Goal: Information Seeking & Learning: Learn about a topic

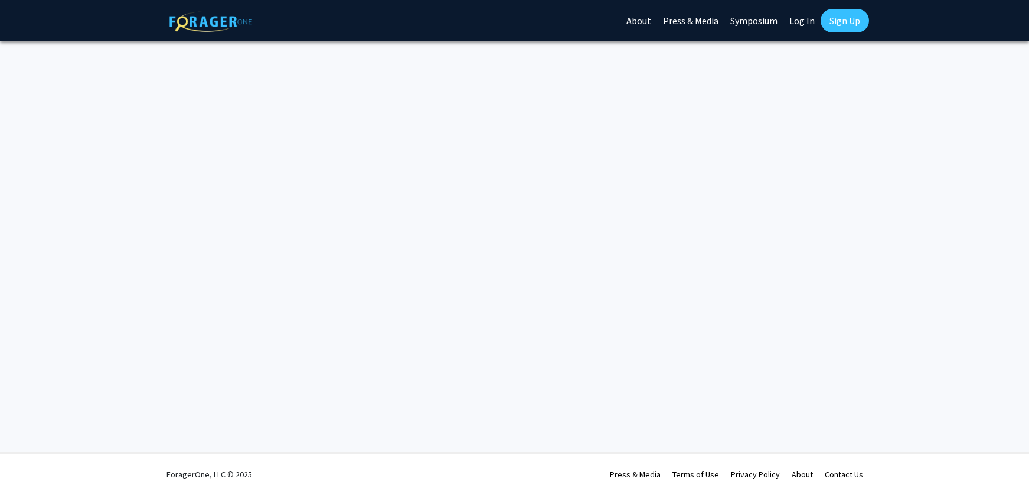
click at [801, 25] on link "Log In" at bounding box center [801, 20] width 37 height 41
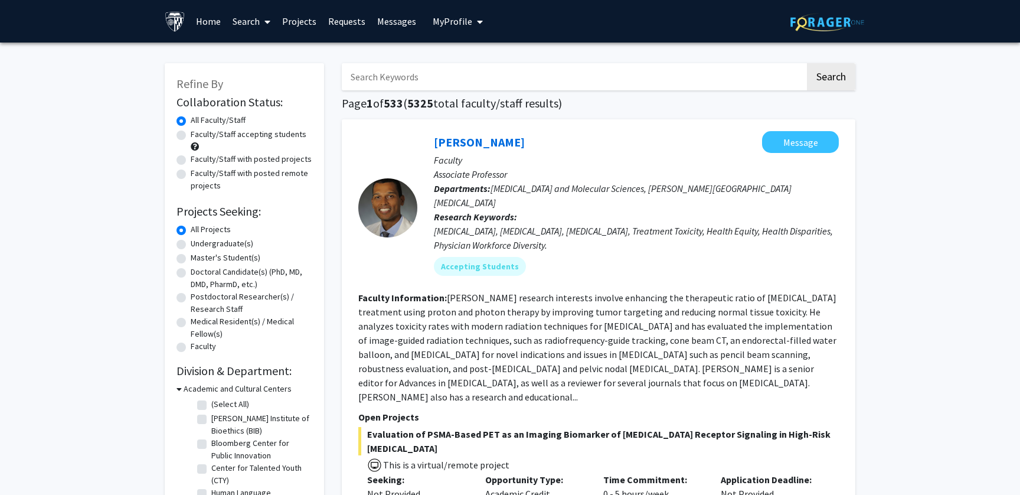
click at [250, 21] on link "Search" at bounding box center [252, 21] width 50 height 41
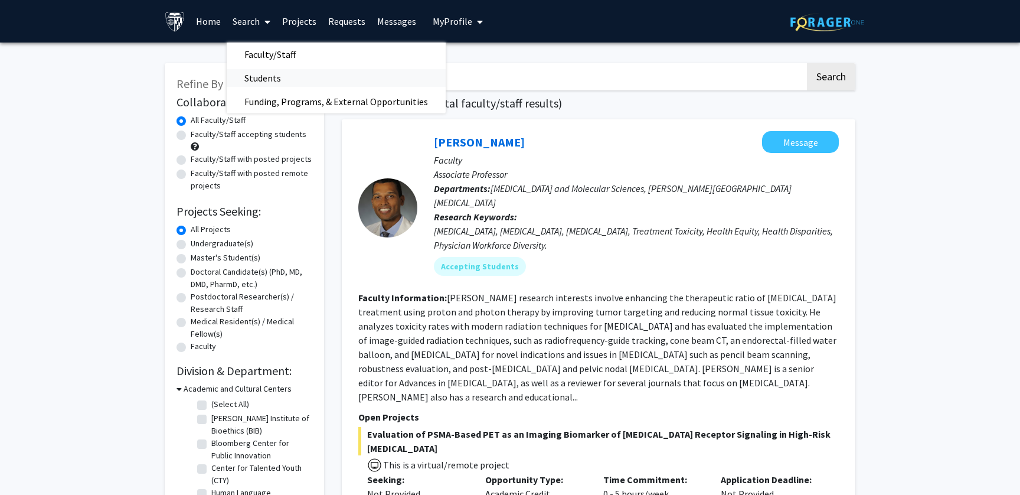
click at [257, 80] on span "Students" at bounding box center [263, 78] width 72 height 24
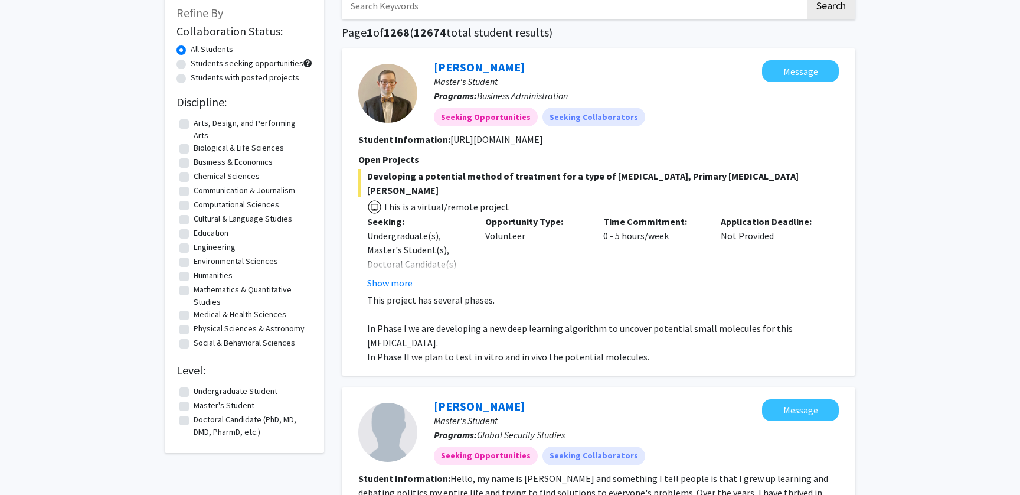
scroll to position [70, 0]
click at [194, 233] on label "Education" at bounding box center [211, 234] width 35 height 12
click at [194, 233] on input "Education" at bounding box center [198, 232] width 8 height 8
checkbox input "true"
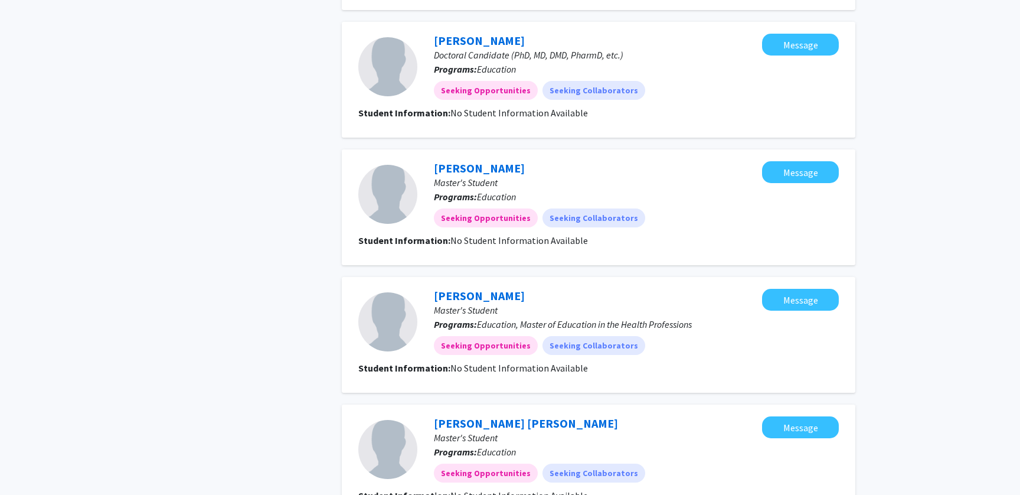
scroll to position [1096, 0]
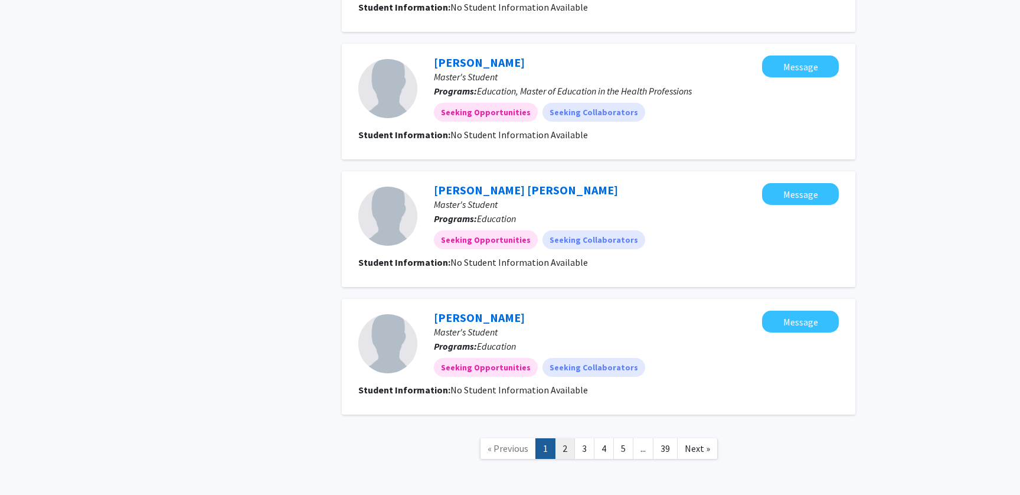
click at [566, 438] on link "2" at bounding box center [565, 448] width 20 height 21
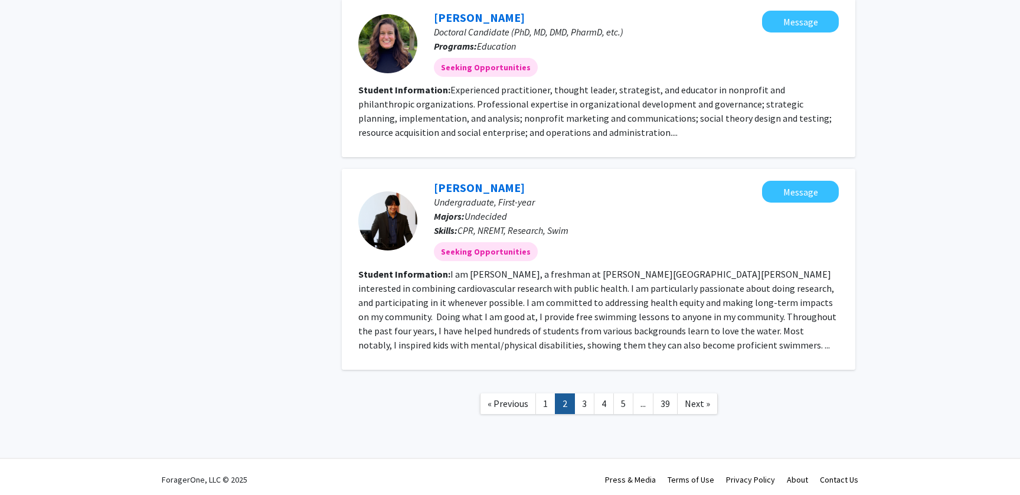
scroll to position [1143, 0]
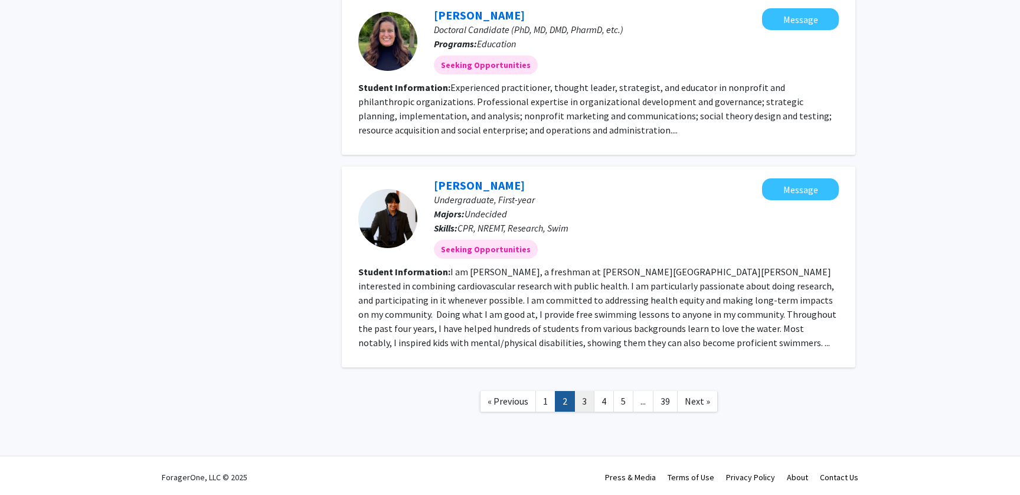
click at [584, 402] on link "3" at bounding box center [584, 401] width 20 height 21
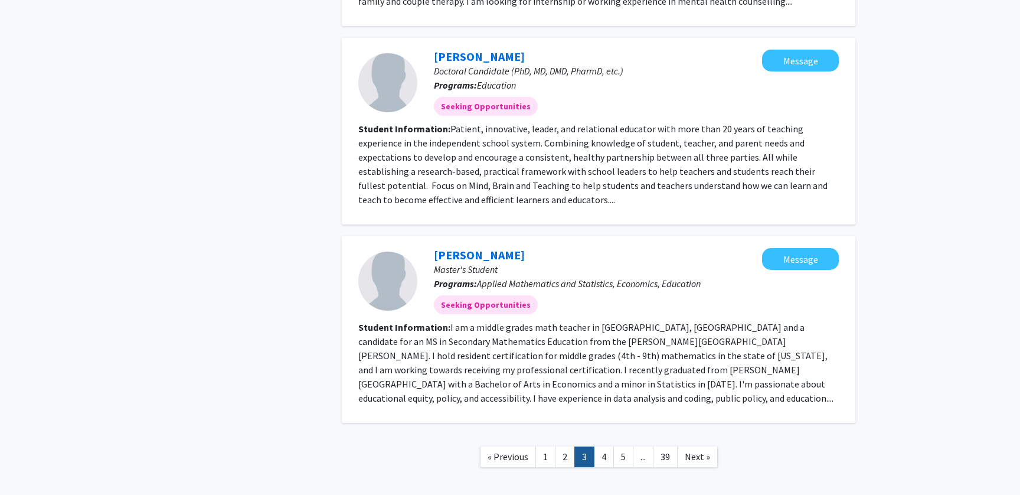
scroll to position [1727, 0]
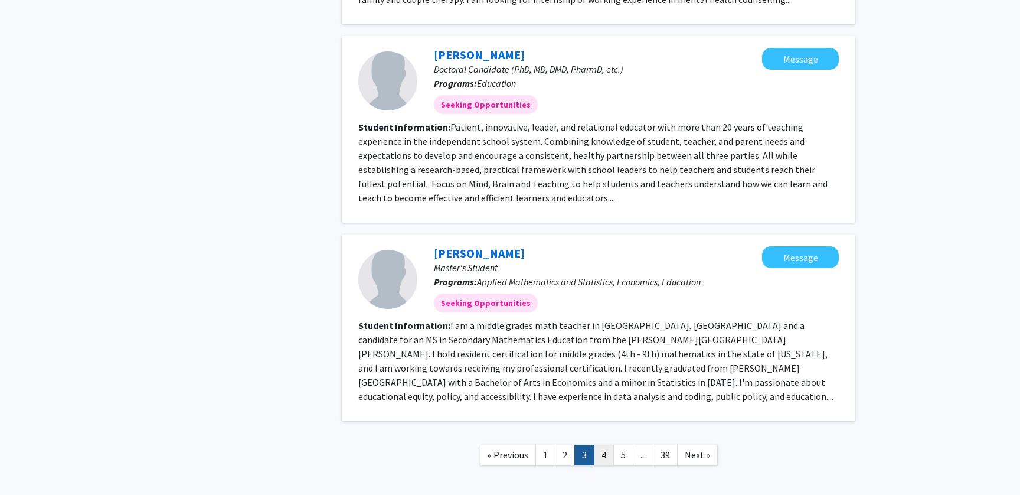
click at [602, 445] on link "4" at bounding box center [604, 455] width 20 height 21
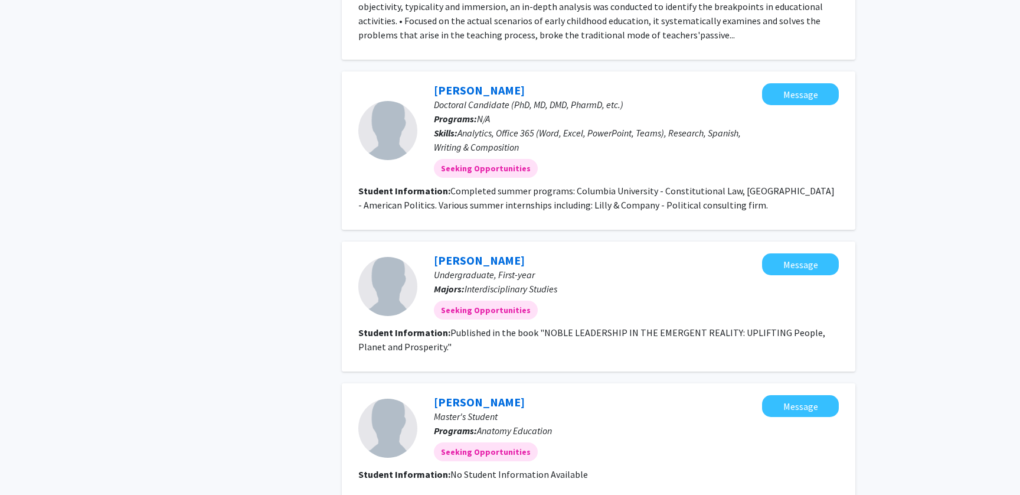
scroll to position [1486, 0]
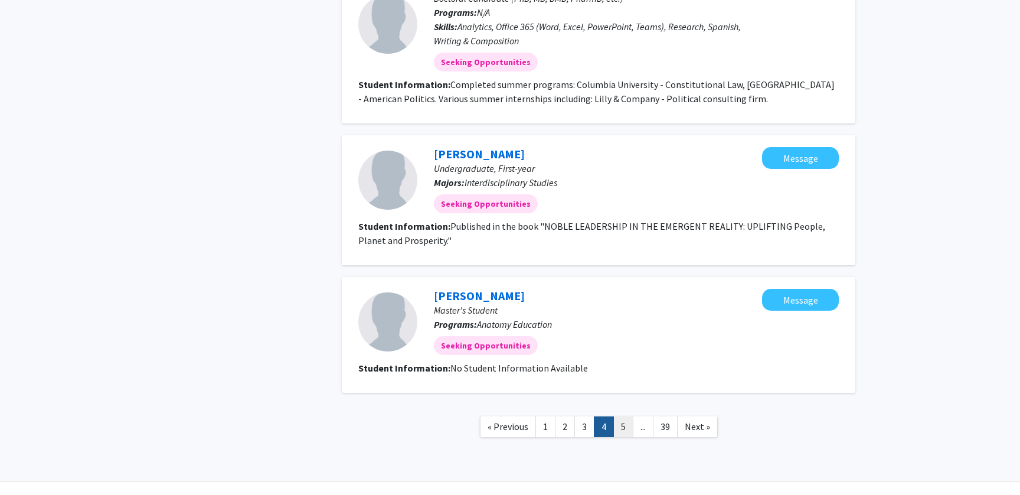
click at [620, 416] on link "5" at bounding box center [623, 426] width 20 height 21
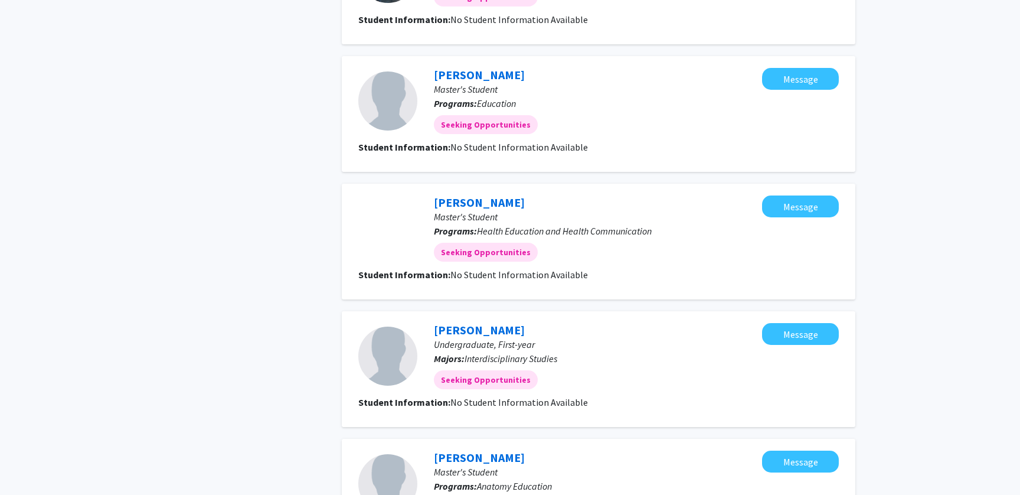
scroll to position [1018, 0]
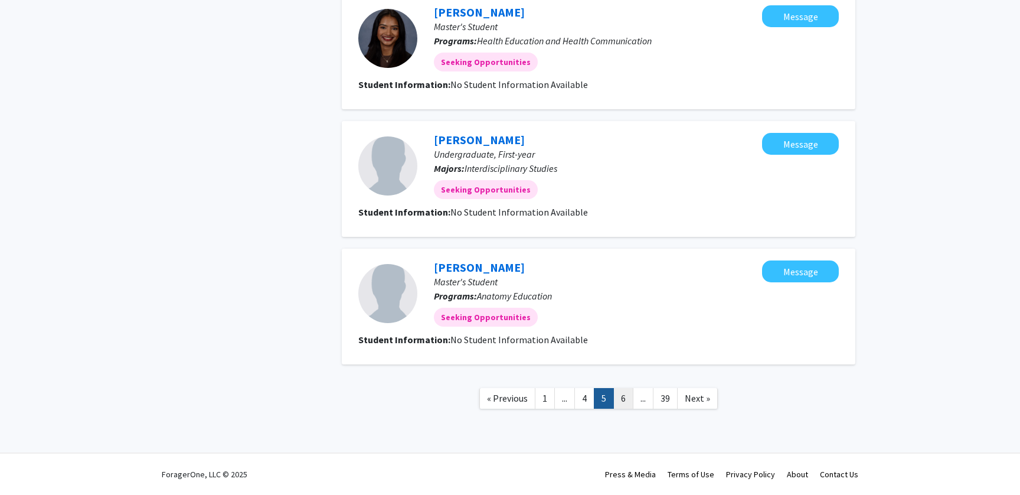
click at [622, 397] on link "6" at bounding box center [623, 398] width 20 height 21
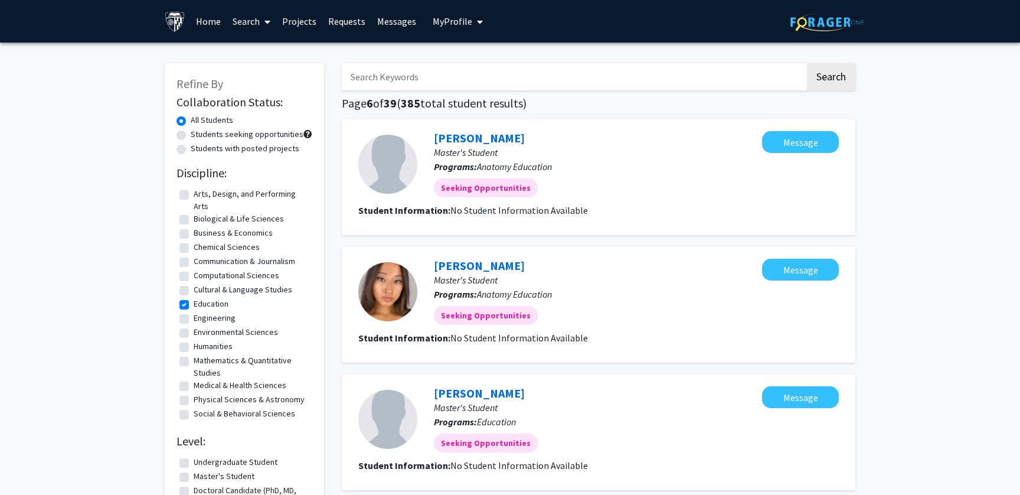
click at [337, 16] on link "Requests" at bounding box center [346, 21] width 49 height 41
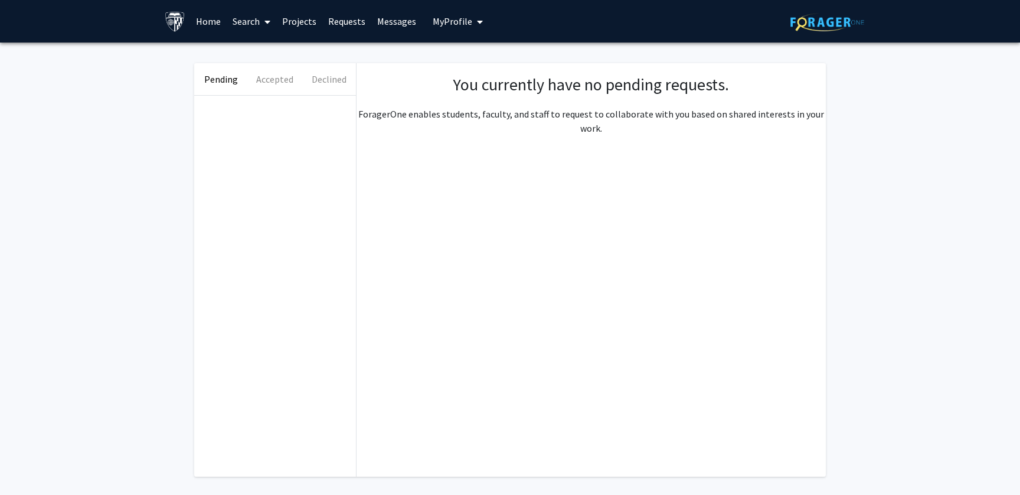
click at [293, 24] on link "Projects" at bounding box center [299, 21] width 46 height 41
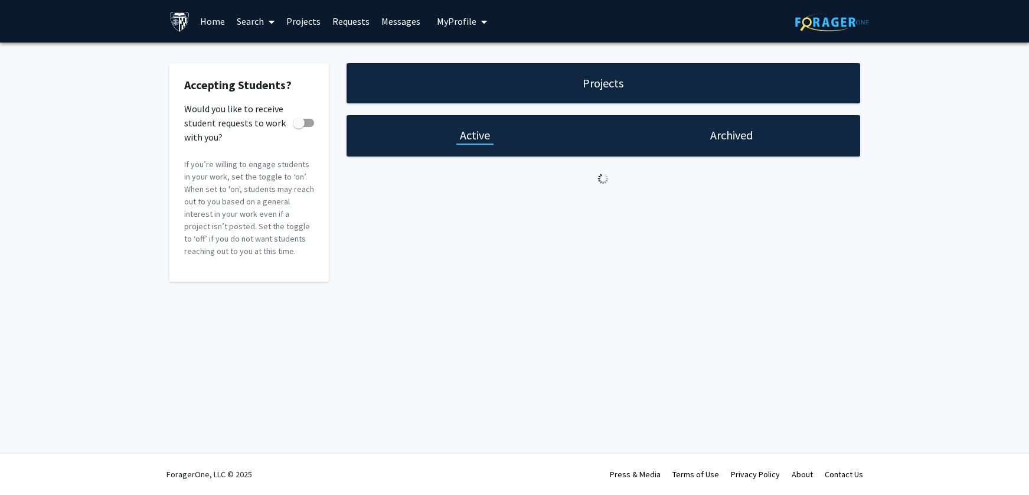
checkbox input "true"
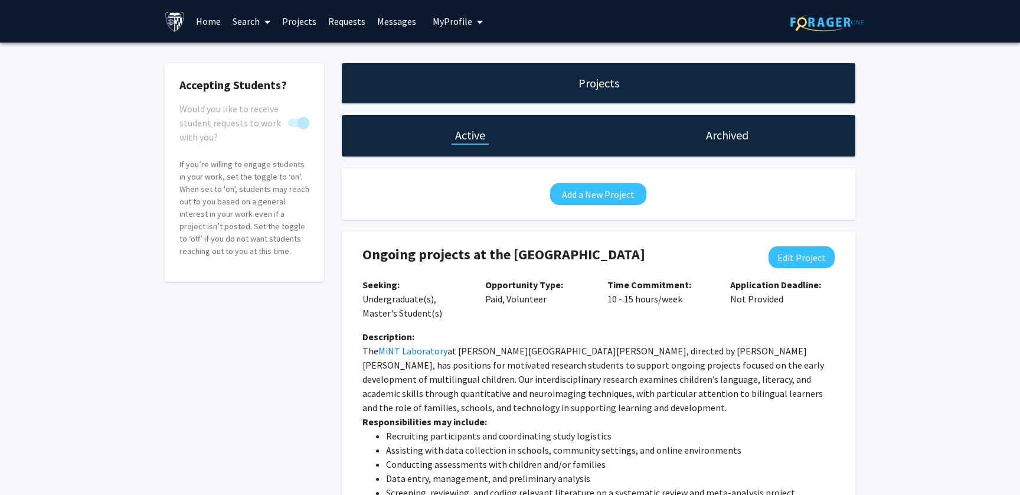
click at [391, 17] on link "Messages" at bounding box center [396, 21] width 51 height 41
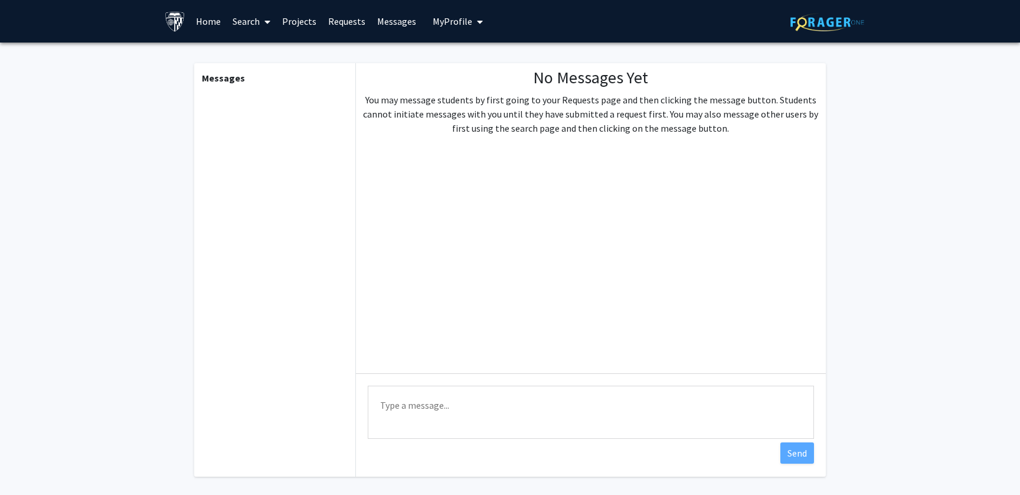
click at [237, 27] on link "Search" at bounding box center [252, 21] width 50 height 41
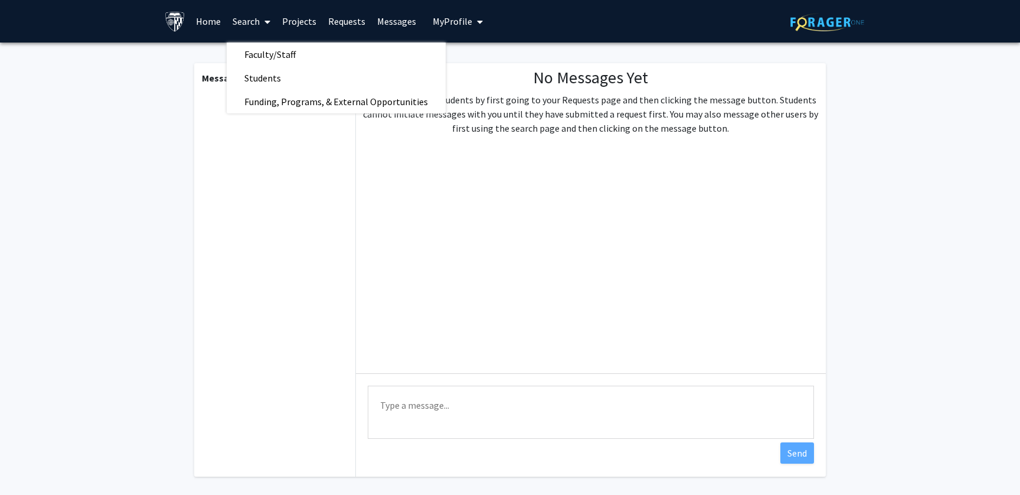
click at [303, 17] on link "Projects" at bounding box center [299, 21] width 46 height 41
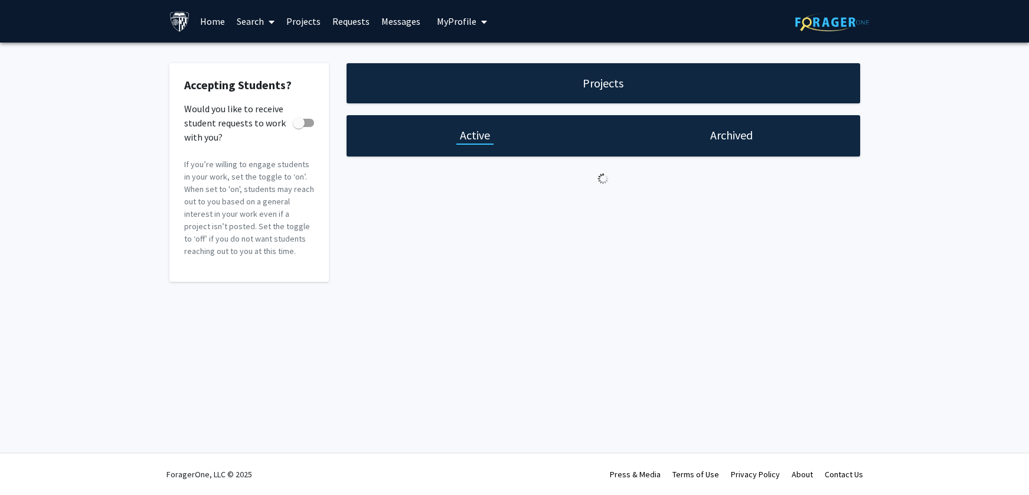
checkbox input "true"
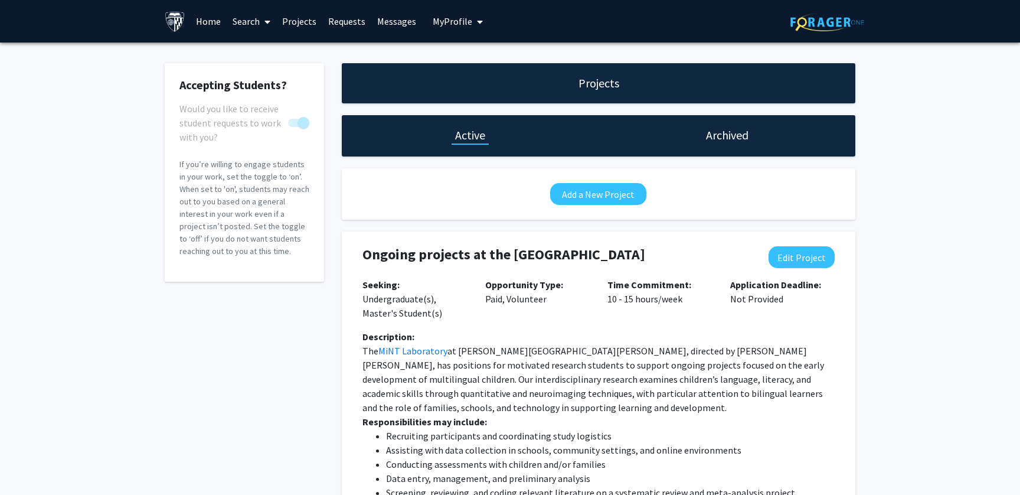
click at [210, 22] on link "Home" at bounding box center [208, 21] width 37 height 41
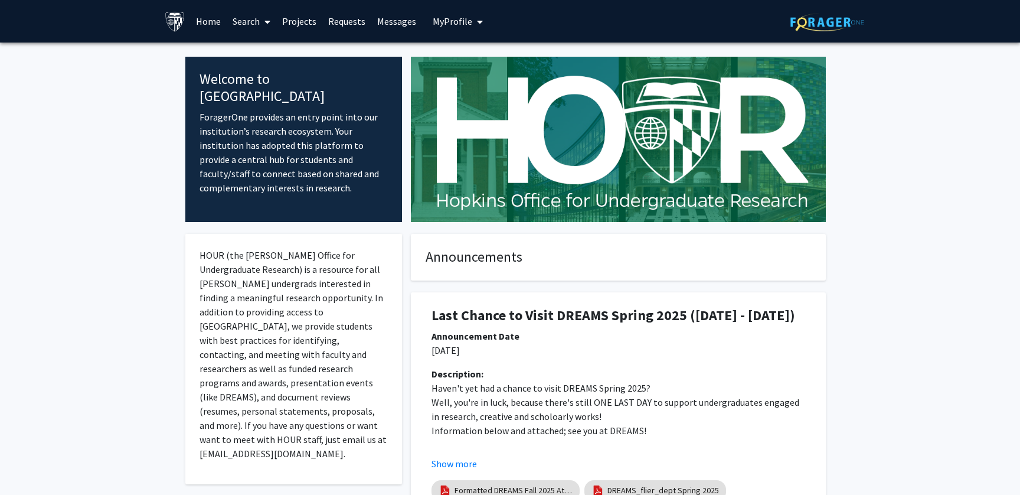
click at [239, 22] on link "Search" at bounding box center [252, 21] width 50 height 41
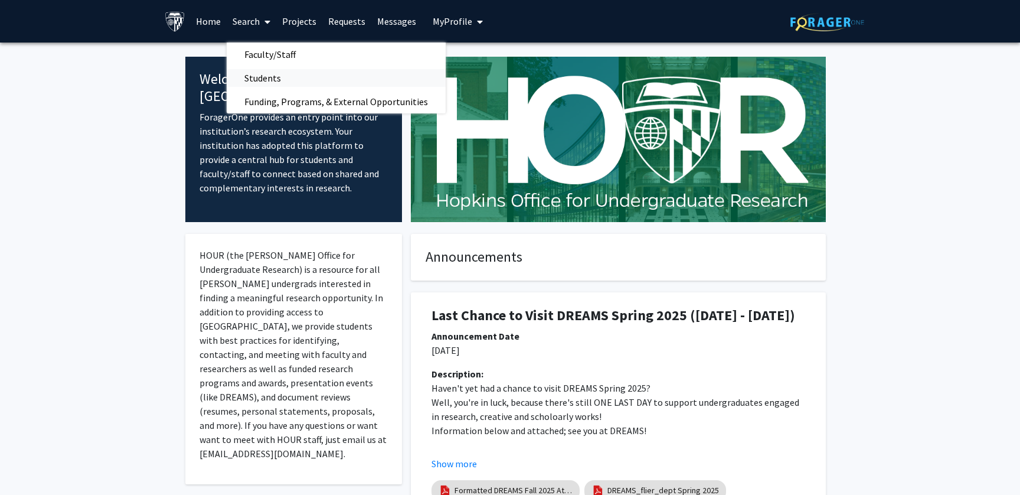
click at [267, 72] on span "Students" at bounding box center [263, 78] width 72 height 24
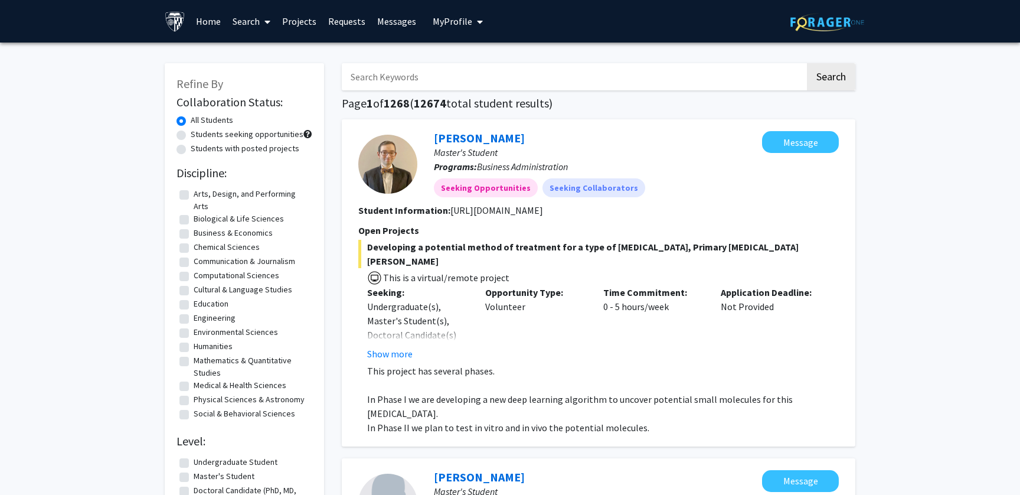
click at [455, 77] on input "Search Keywords" at bounding box center [573, 76] width 463 height 27
type input "bilingual education"
click at [807, 63] on button "Search" at bounding box center [831, 76] width 48 height 27
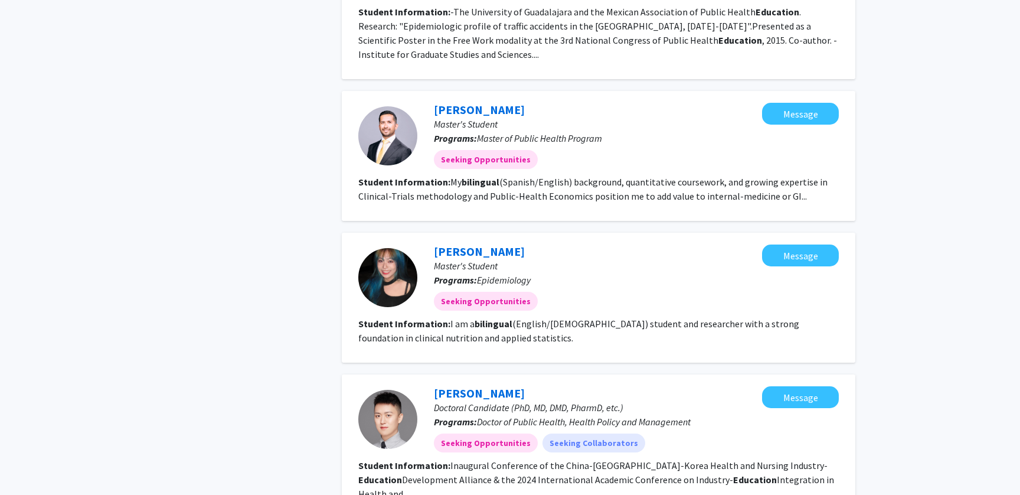
scroll to position [1302, 0]
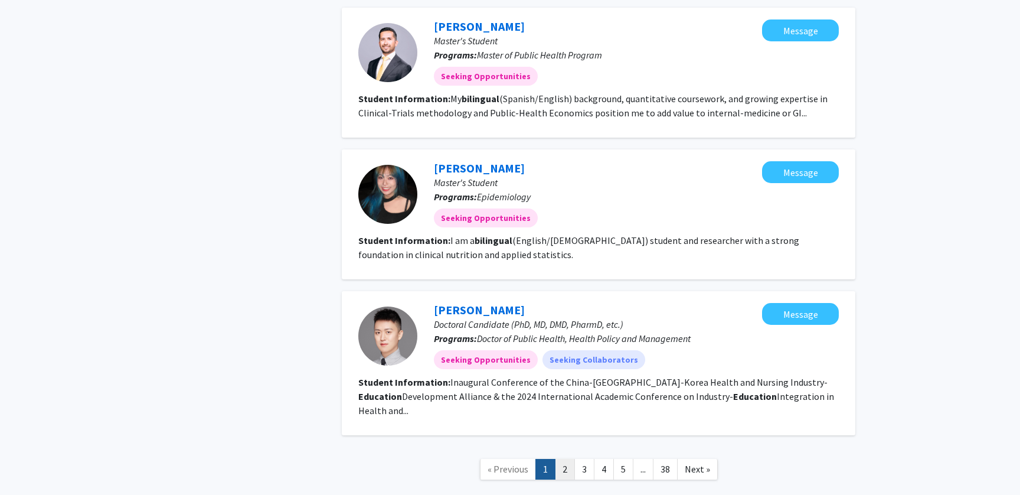
click at [564, 459] on link "2" at bounding box center [565, 469] width 20 height 21
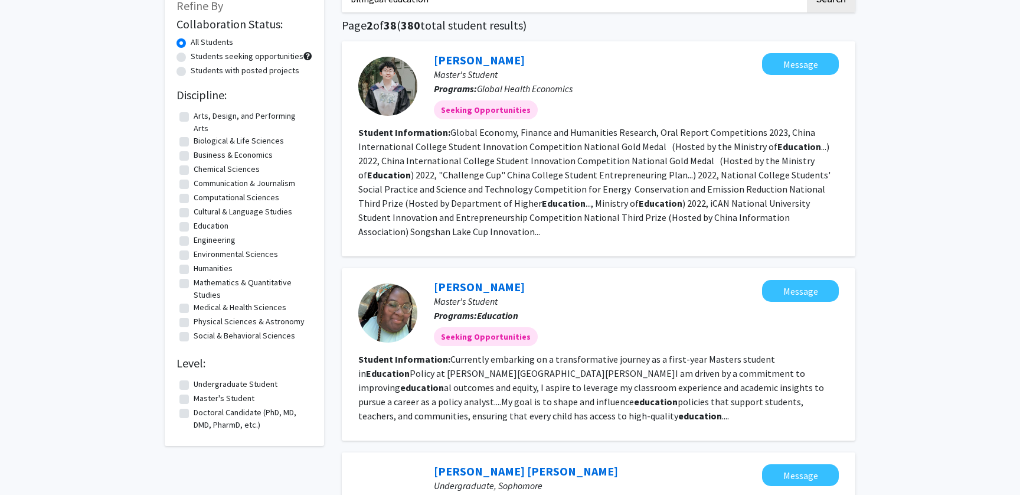
scroll to position [84, 0]
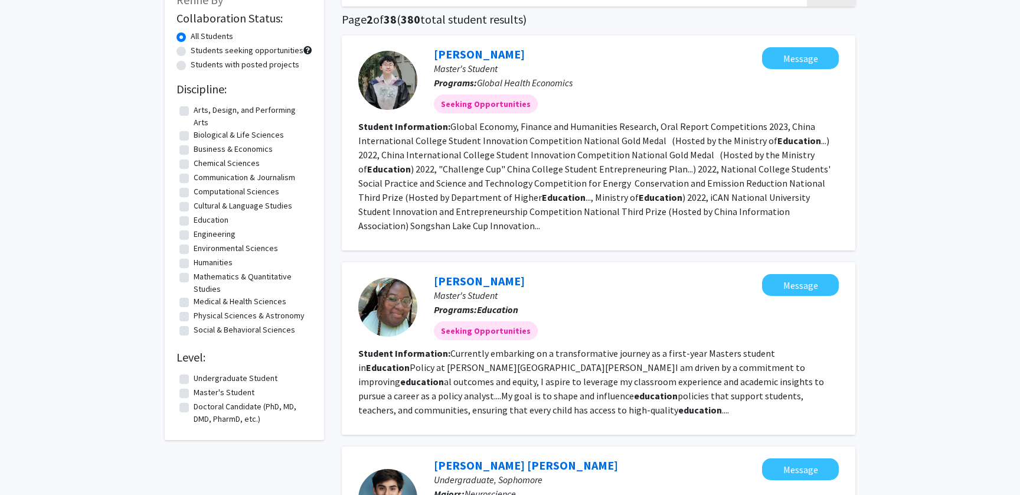
click at [194, 377] on label "Undergraduate Student" at bounding box center [236, 378] width 84 height 12
click at [194, 377] on input "Undergraduate Student" at bounding box center [198, 376] width 8 height 8
checkbox input "true"
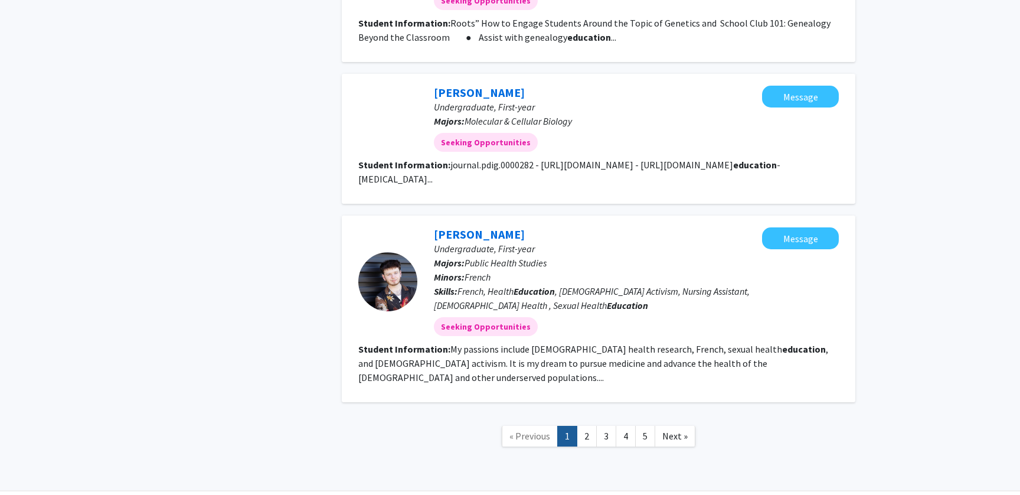
scroll to position [1500, 0]
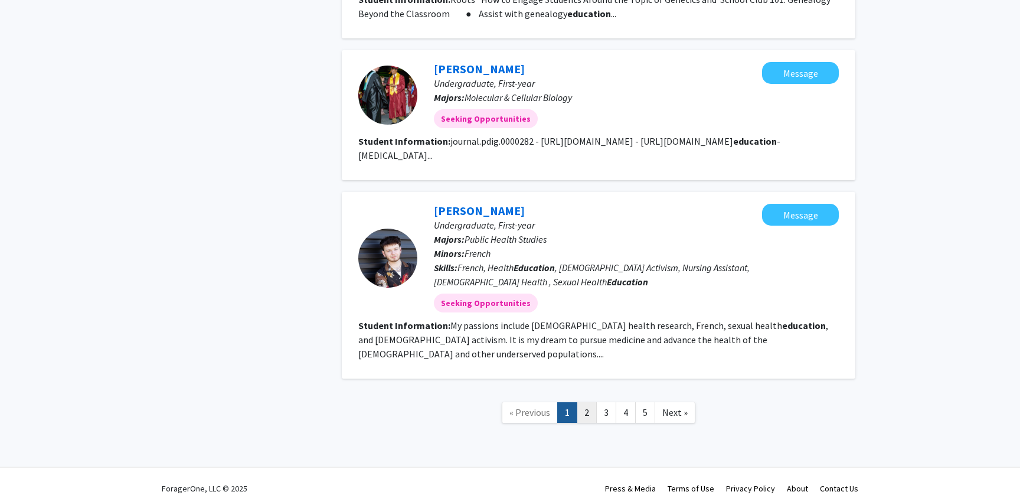
click at [593, 402] on link "2" at bounding box center [587, 412] width 20 height 21
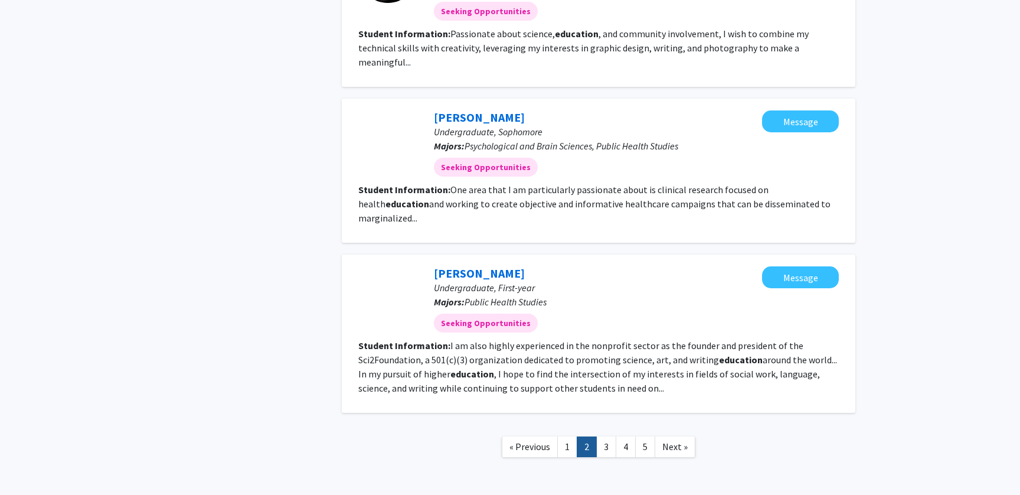
scroll to position [1373, 0]
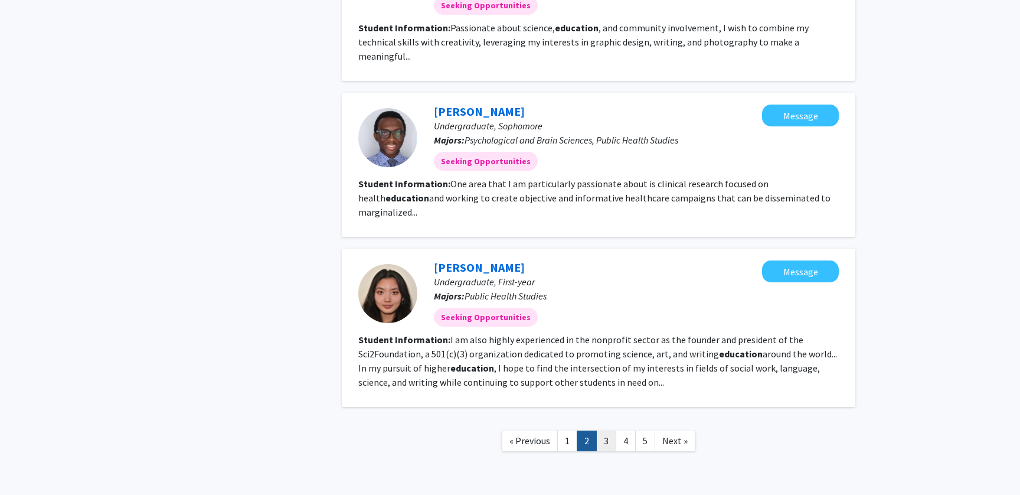
click at [605, 430] on link "3" at bounding box center [606, 440] width 20 height 21
